Goal: Browse casually: Explore the website without a specific task or goal

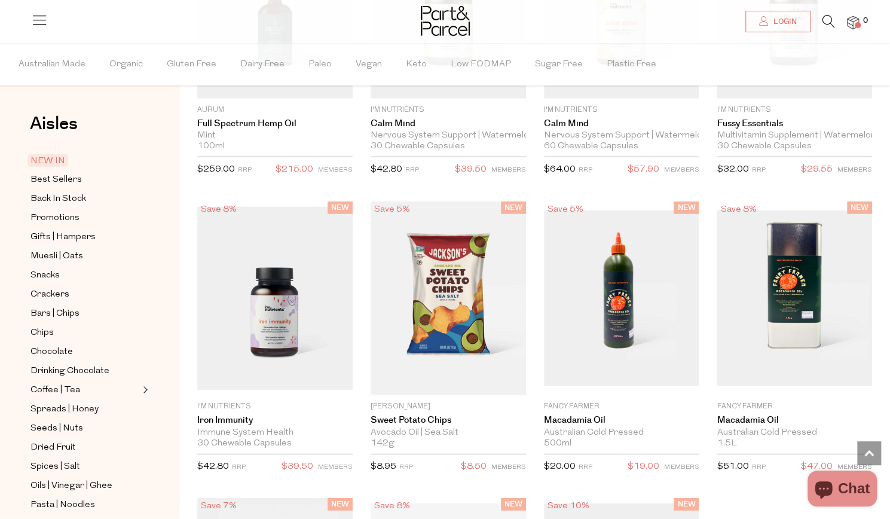
scroll to position [1785, 0]
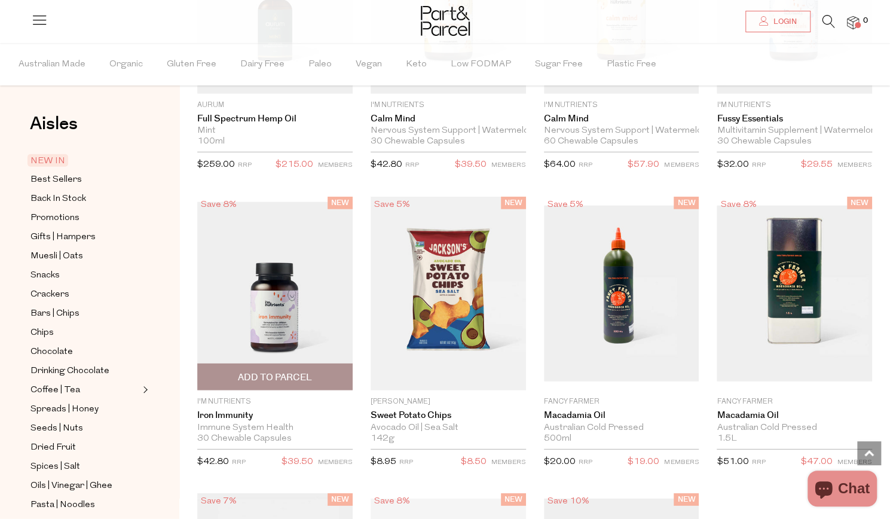
click at [252, 329] on img at bounding box center [274, 293] width 155 height 183
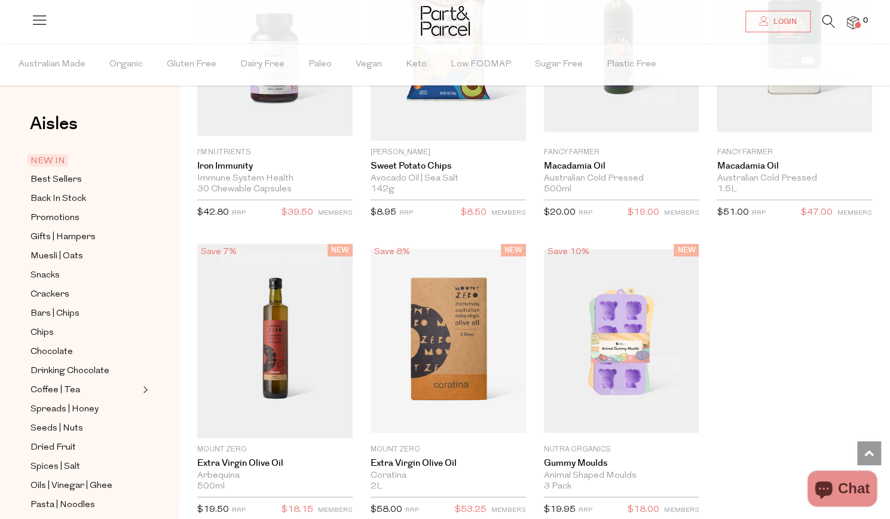
scroll to position [2209, 0]
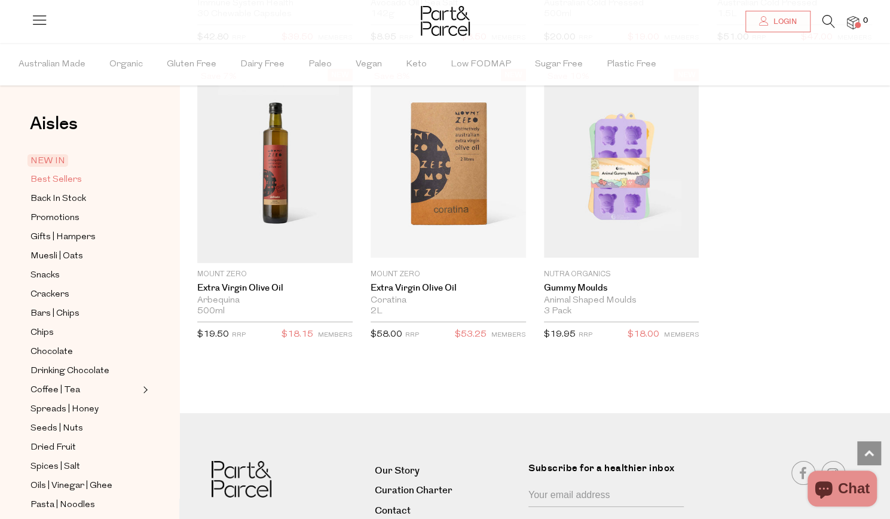
click at [73, 180] on span "Best Sellers" at bounding box center [55, 180] width 51 height 14
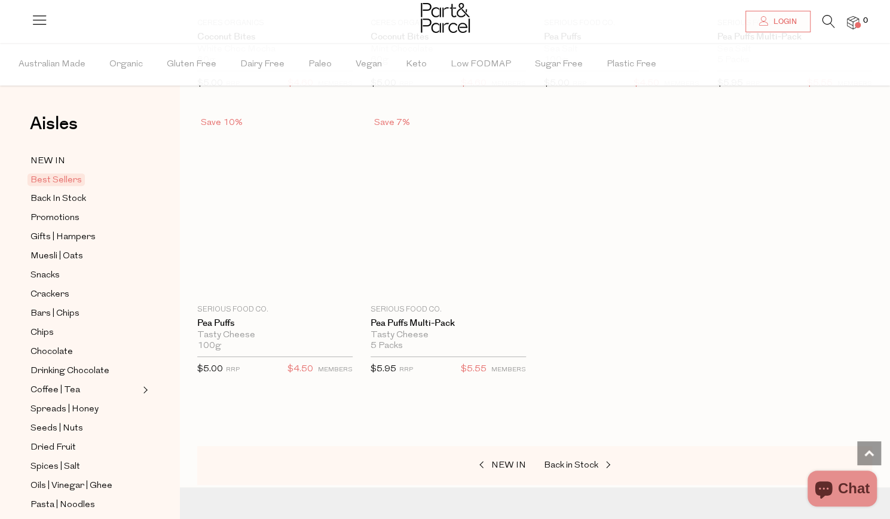
scroll to position [2916, 0]
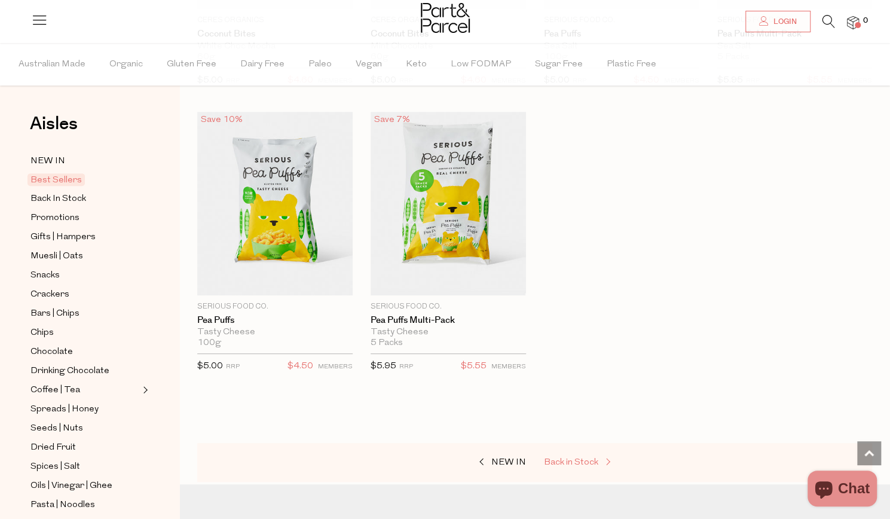
click at [576, 458] on span "Back in Stock" at bounding box center [571, 462] width 54 height 9
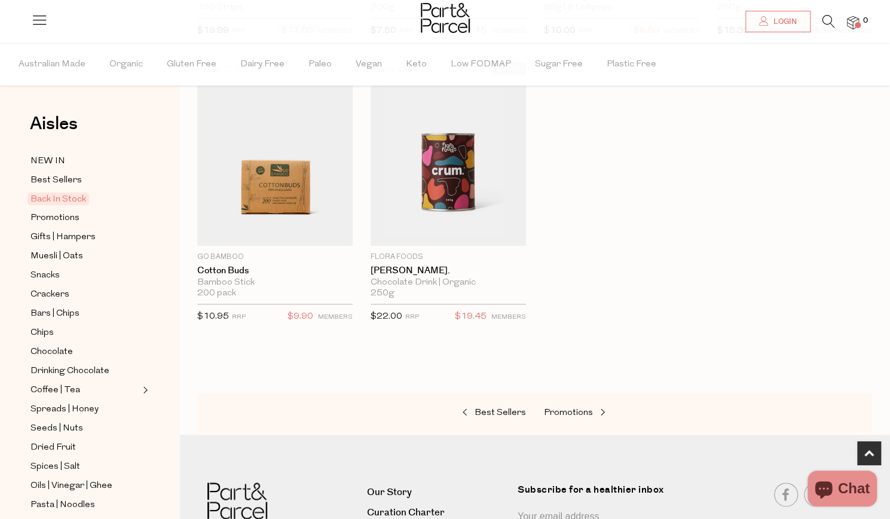
scroll to position [709, 0]
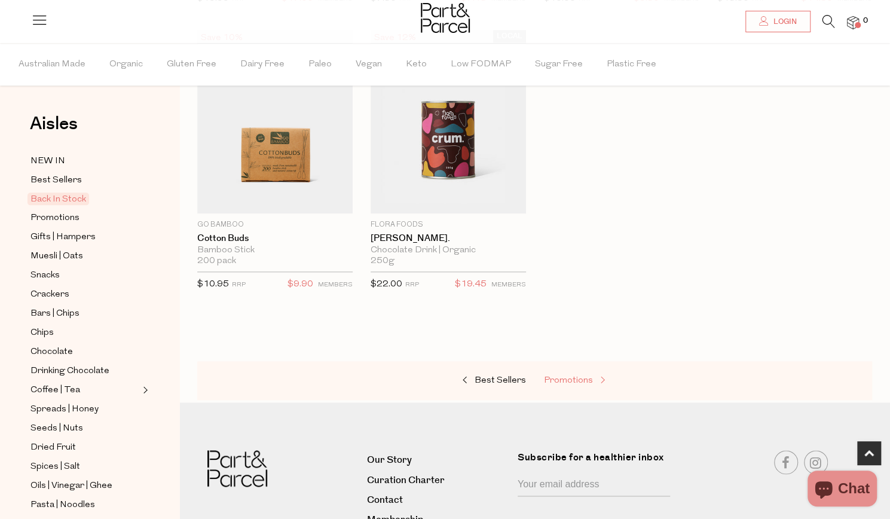
click at [574, 376] on span "Promotions" at bounding box center [568, 380] width 49 height 9
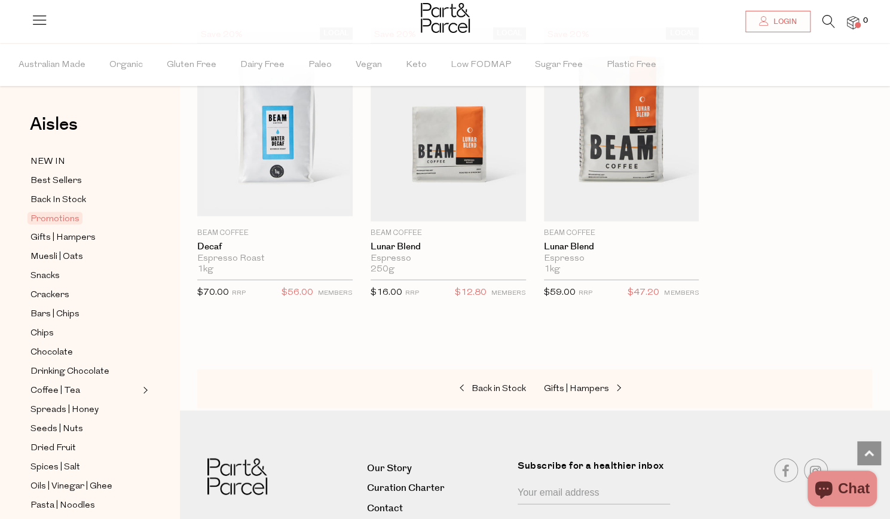
scroll to position [1276, 0]
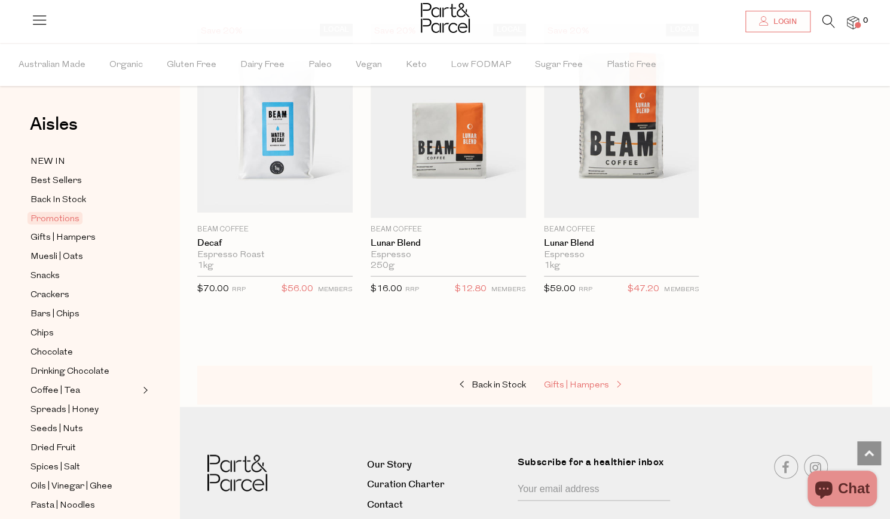
click at [587, 382] on span "Gifts | Hampers" at bounding box center [576, 384] width 65 height 9
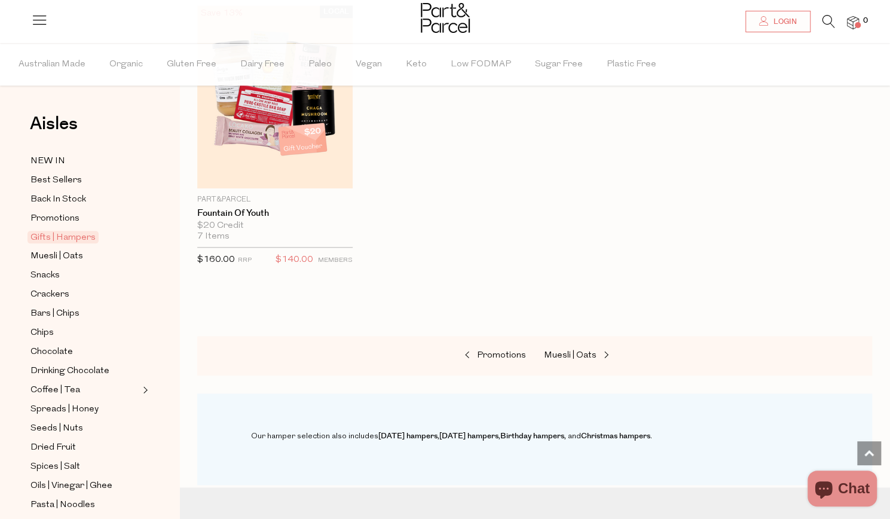
scroll to position [735, 0]
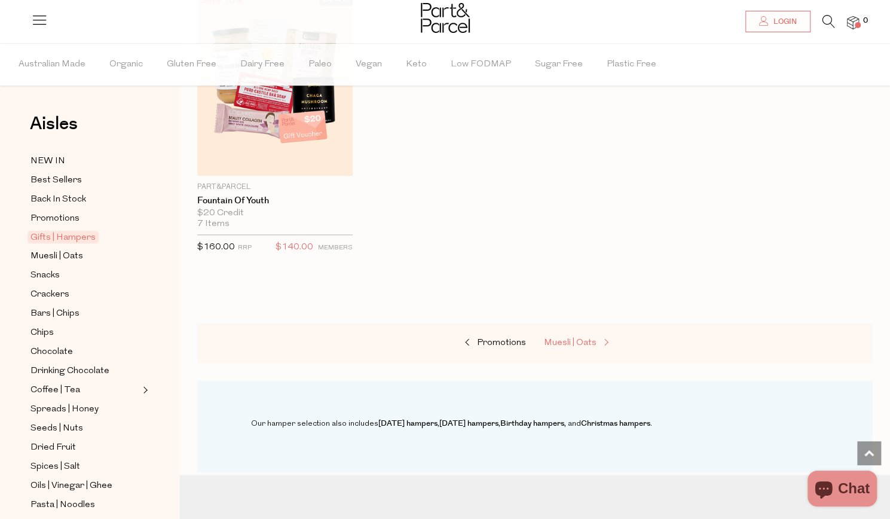
click at [561, 341] on span "Muesli | Oats" at bounding box center [570, 342] width 53 height 9
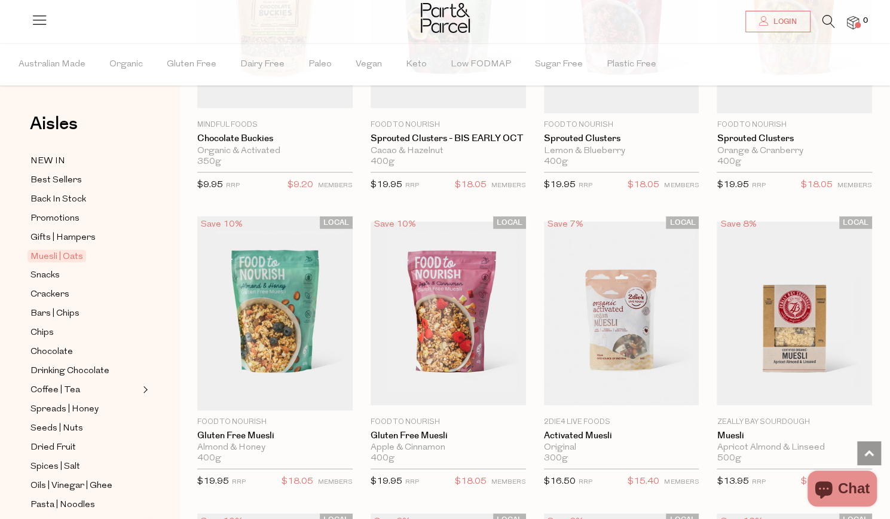
scroll to position [1709, 0]
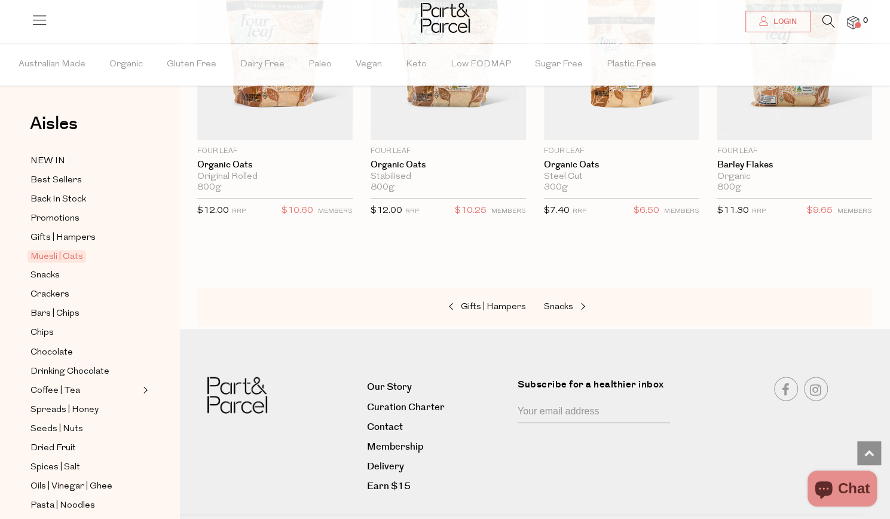
scroll to position [3666, 0]
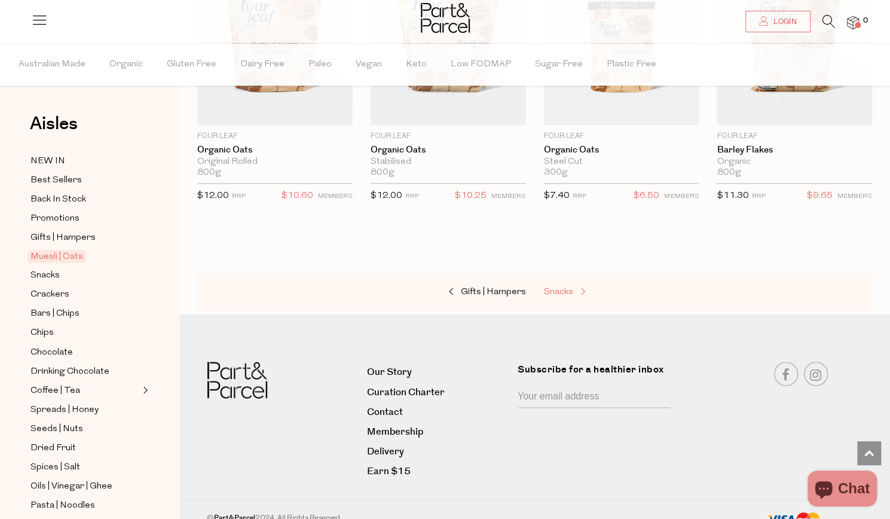
click at [551, 287] on span "Snacks" at bounding box center [558, 291] width 29 height 9
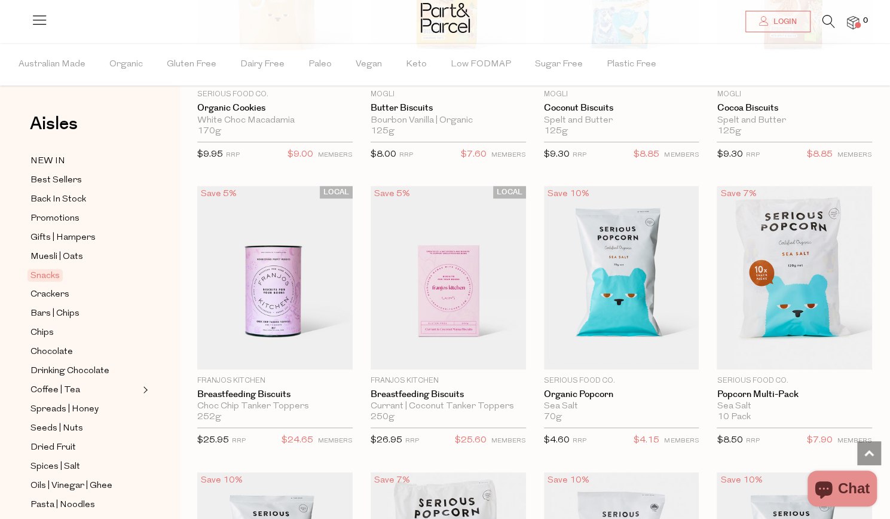
scroll to position [2857, 0]
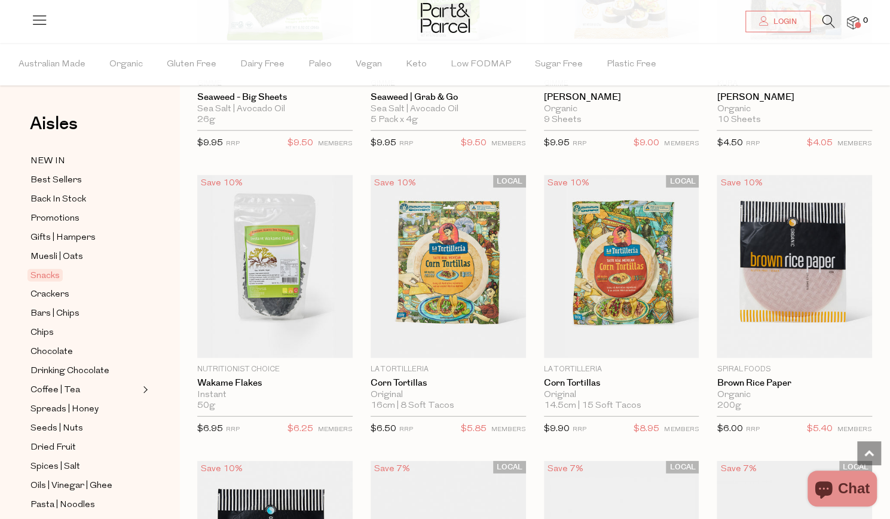
scroll to position [4298, 0]
